Goal: Task Accomplishment & Management: Manage account settings

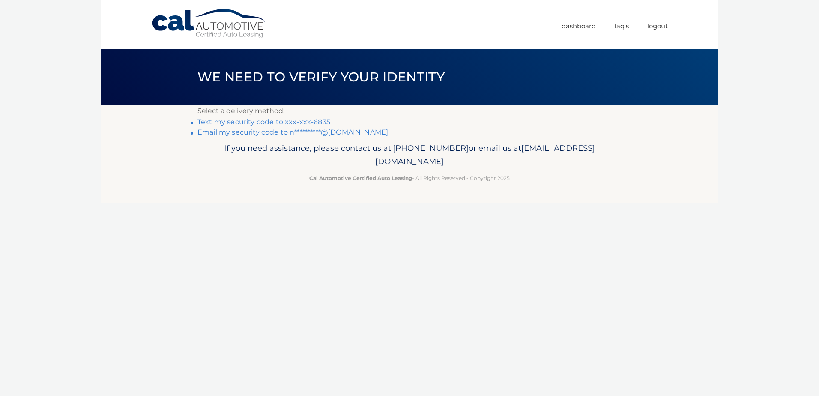
click at [233, 124] on link "Text my security code to xxx-xxx-6835" at bounding box center [263, 122] width 133 height 8
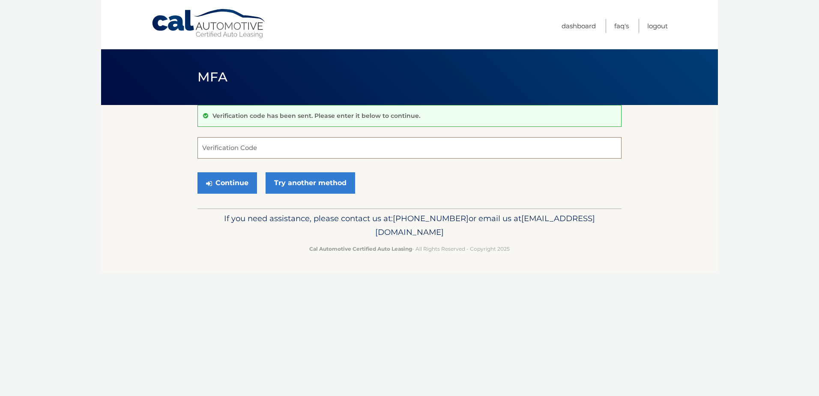
click at [248, 153] on input "Verification Code" at bounding box center [409, 147] width 424 height 21
type input "914363"
click at [197, 172] on button "Continue" at bounding box center [227, 182] width 60 height 21
click at [234, 179] on button "Continue" at bounding box center [227, 182] width 60 height 21
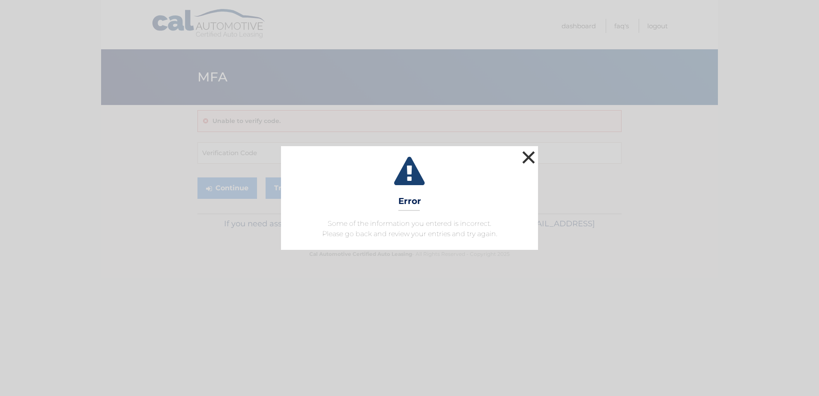
click at [528, 159] on button "×" at bounding box center [528, 157] width 17 height 17
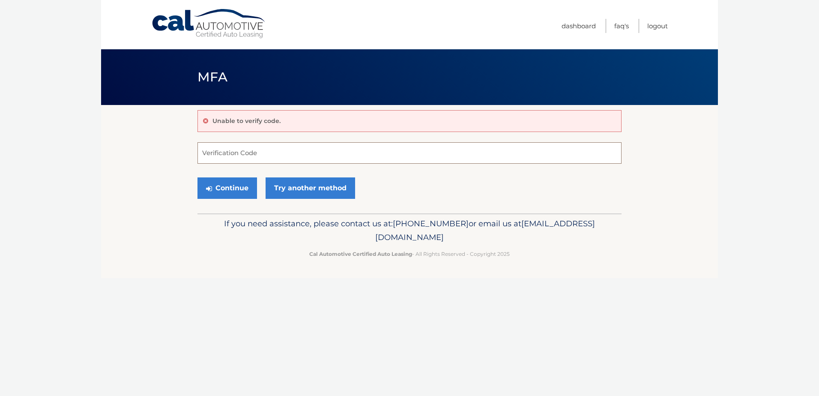
click at [275, 158] on input "Verification Code" at bounding box center [409, 152] width 424 height 21
type input "914363"
click at [246, 183] on button "Continue" at bounding box center [227, 187] width 60 height 21
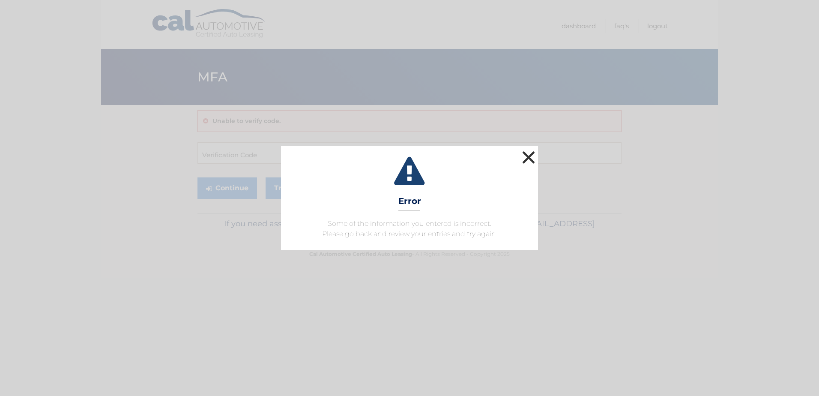
click at [532, 155] on button "×" at bounding box center [528, 157] width 17 height 17
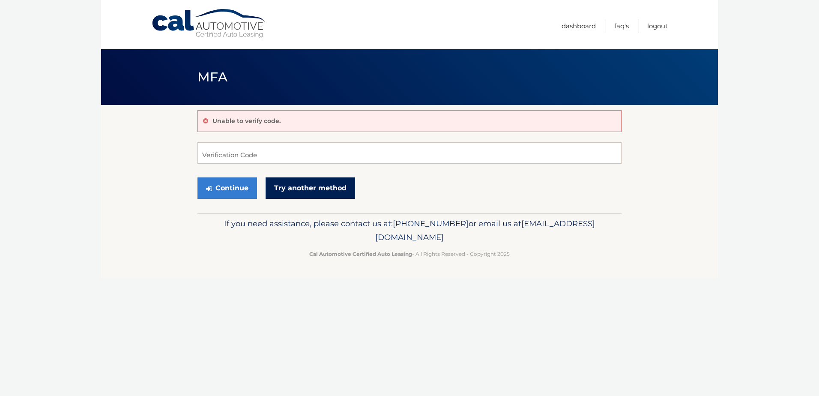
click at [346, 187] on link "Try another method" at bounding box center [311, 187] width 90 height 21
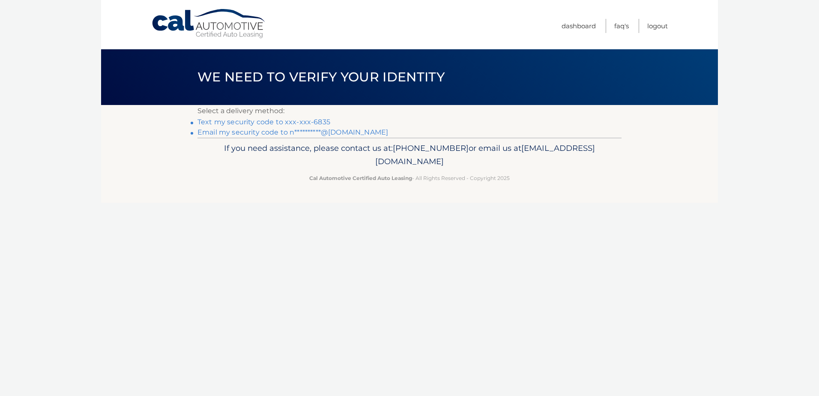
click at [266, 125] on link "Text my security code to xxx-xxx-6835" at bounding box center [263, 122] width 133 height 8
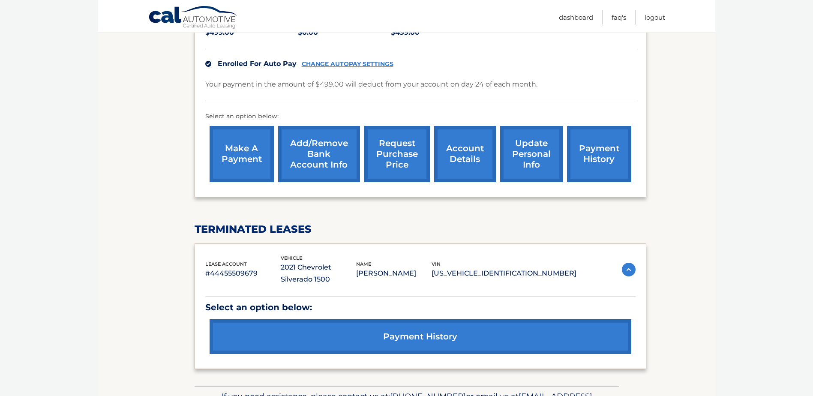
scroll to position [254, 0]
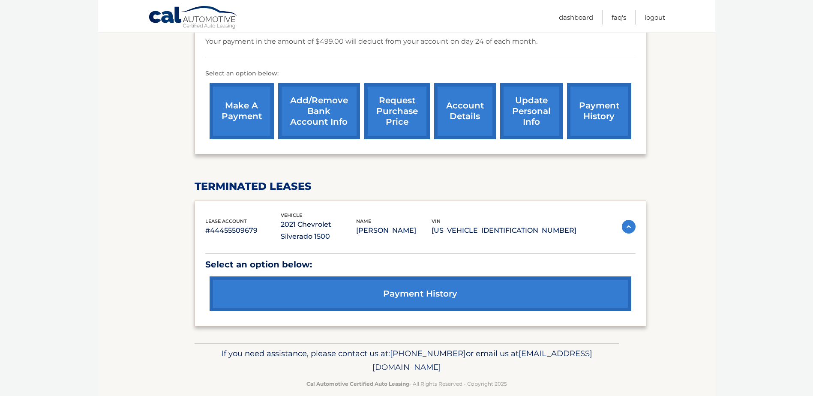
click at [518, 292] on link "payment history" at bounding box center [420, 293] width 422 height 35
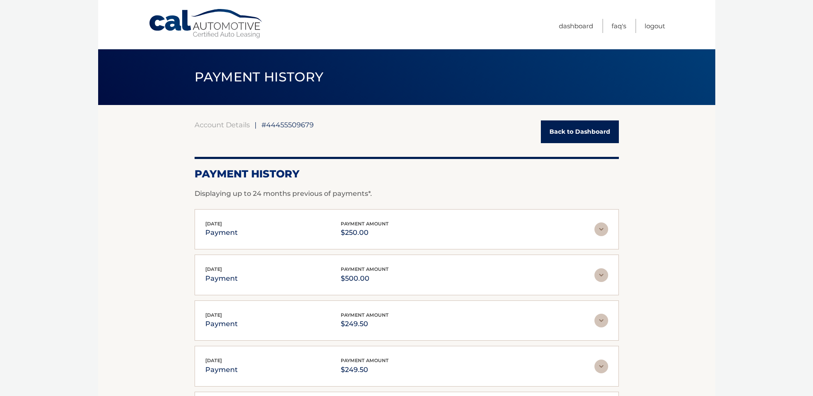
click at [537, 130] on div "Account Details | #44455509679 Back to Dashboard" at bounding box center [406, 131] width 424 height 23
click at [575, 130] on link "Back to Dashboard" at bounding box center [580, 131] width 78 height 23
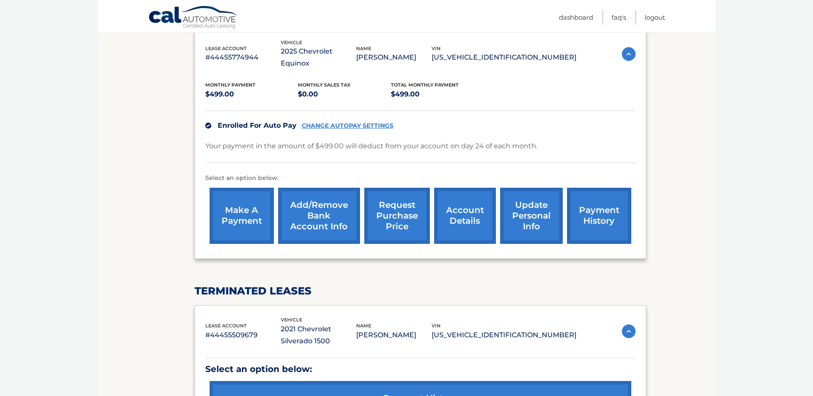
scroll to position [254, 0]
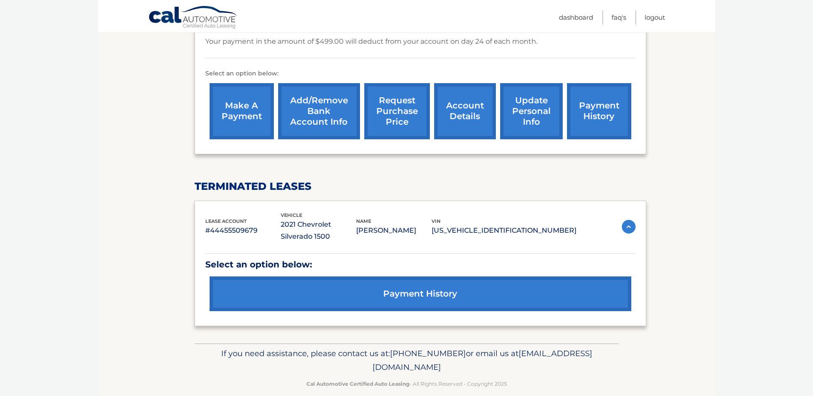
click at [470, 285] on link "payment history" at bounding box center [420, 293] width 422 height 35
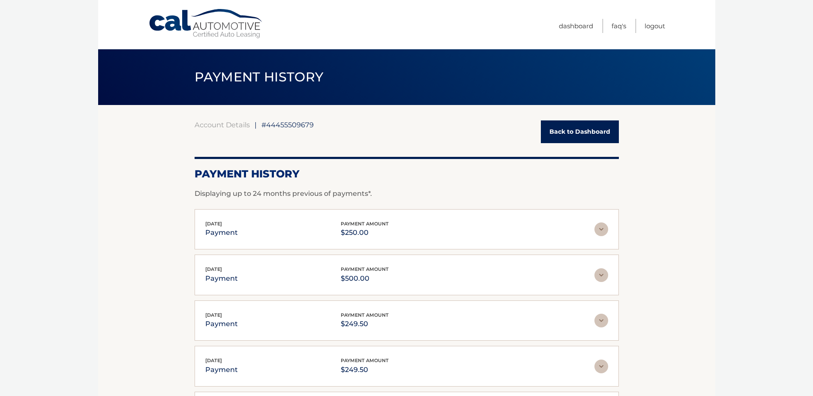
click at [551, 131] on link "Back to Dashboard" at bounding box center [580, 131] width 78 height 23
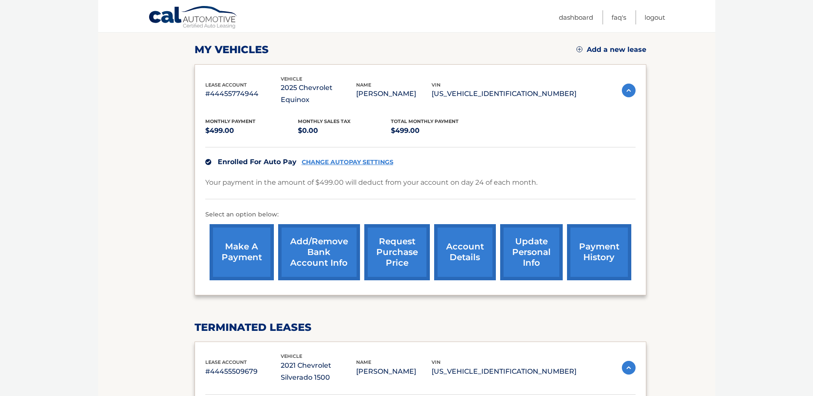
scroll to position [129, 0]
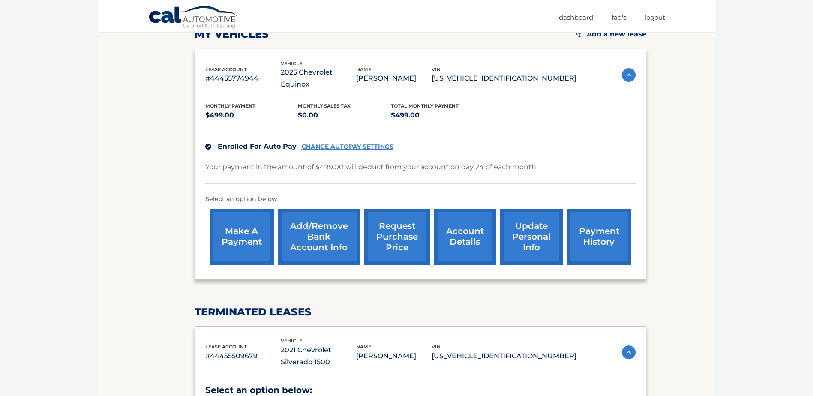
click at [245, 247] on link "make a payment" at bounding box center [241, 237] width 64 height 56
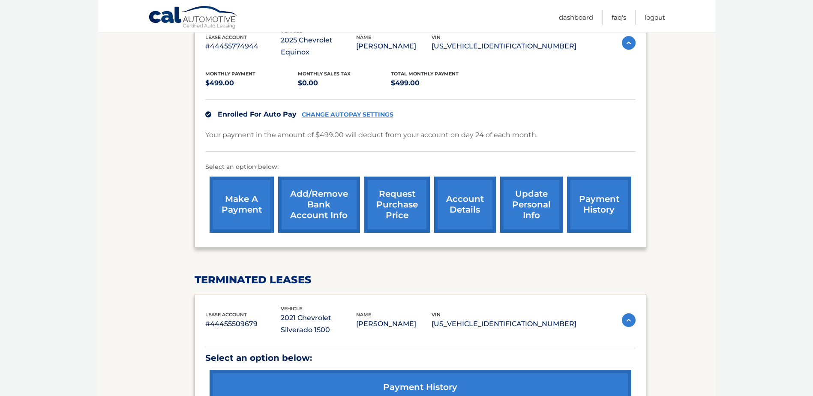
scroll to position [254, 0]
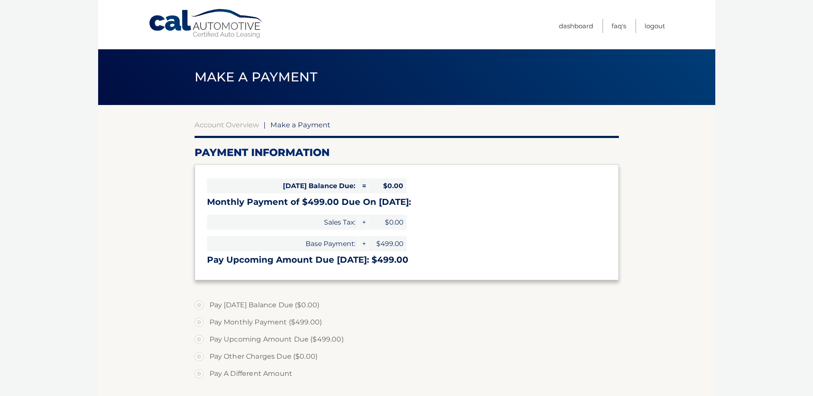
select select "ZTNhMWRjY2EtNDVhNS00ZWZlLTkxMjktZTlhNDZkZDNkOGQ1"
